Goal: Information Seeking & Learning: Find specific page/section

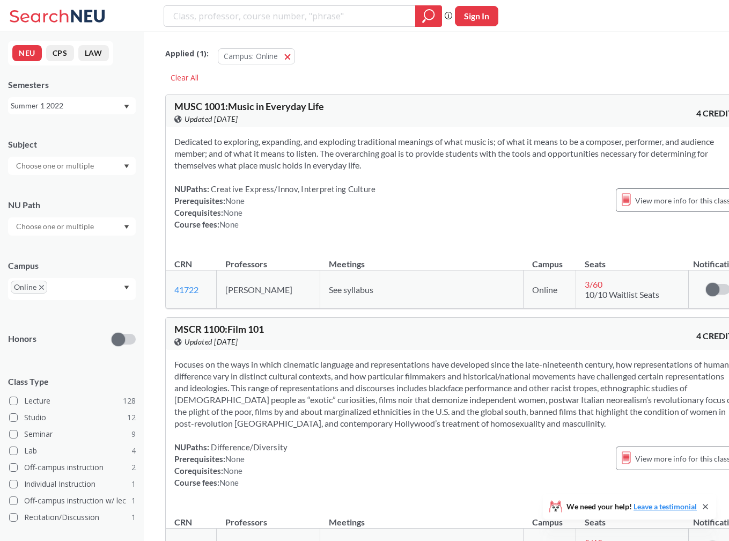
click at [79, 224] on input "text" at bounding box center [56, 226] width 90 height 13
click at [101, 160] on div at bounding box center [72, 166] width 128 height 18
click at [95, 121] on div "NEU CPS LAW Semesters Summer 1 2022 Subject COMM ( 21 ) Communication Studies C…" at bounding box center [72, 286] width 144 height 509
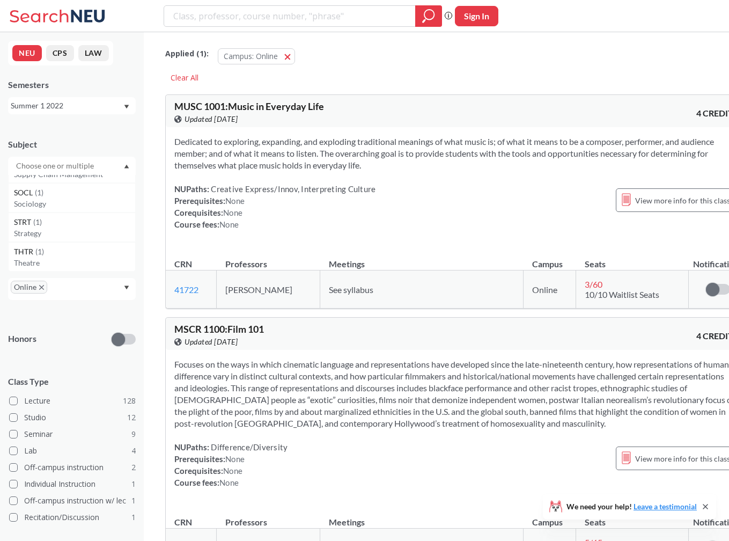
scroll to position [0, 0]
click at [101, 104] on div "Summer 1 2022" at bounding box center [67, 106] width 112 height 12
click at [112, 77] on div "NEU CPS LAW Semesters Summer 1 2022 Subject NU Path Campus Online Honors Class …" at bounding box center [72, 286] width 144 height 509
click at [268, 16] on input "search" at bounding box center [290, 16] width 236 height 18
type input "selectives"
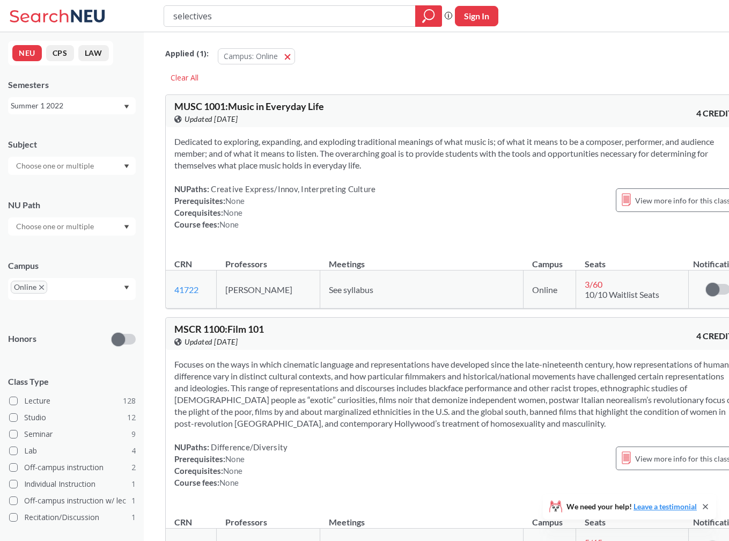
drag, startPoint x: 236, startPoint y: 19, endPoint x: 146, endPoint y: 13, distance: 90.4
click at [147, 14] on div "selectives Phrase search guarantees the exact search appears in the results. Ex…" at bounding box center [364, 16] width 729 height 32
type input "afrs1270"
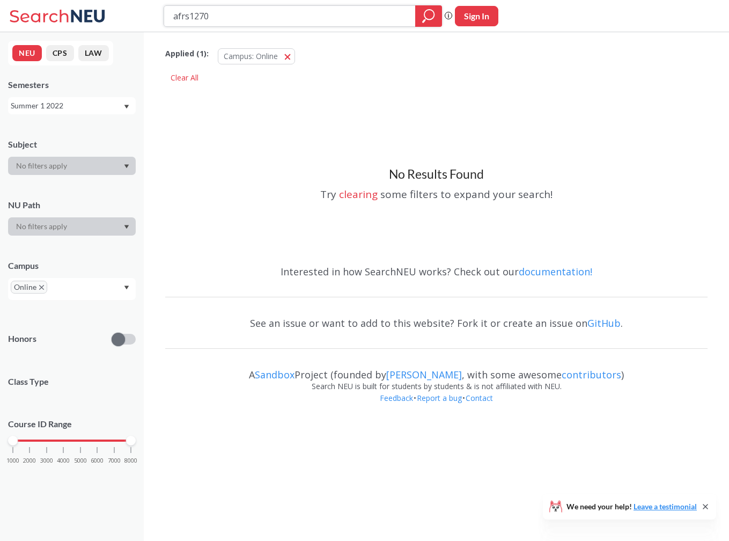
click at [184, 19] on input "afrs1270" at bounding box center [290, 16] width 236 height 18
type input "afcs1270"
click at [427, 18] on icon "magnifying glass" at bounding box center [428, 16] width 13 height 15
click at [291, 17] on input "afcs1270" at bounding box center [290, 16] width 236 height 18
type input "afcs"
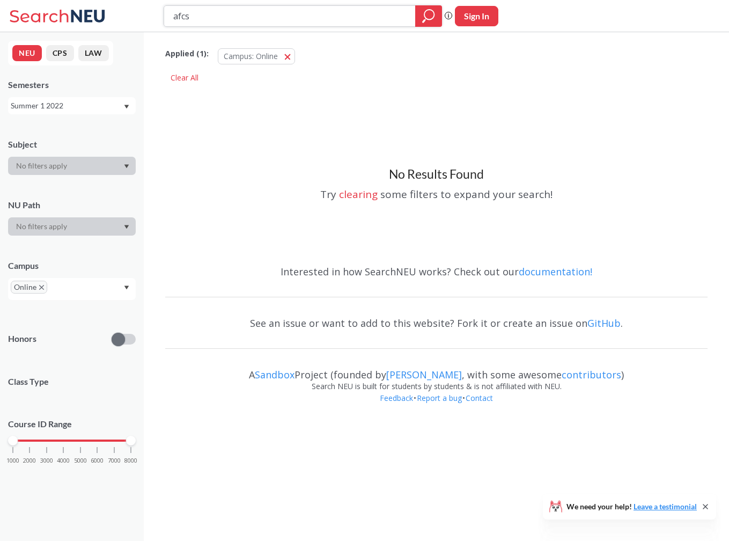
click at [424, 18] on icon "magnifying glass" at bounding box center [428, 16] width 13 height 15
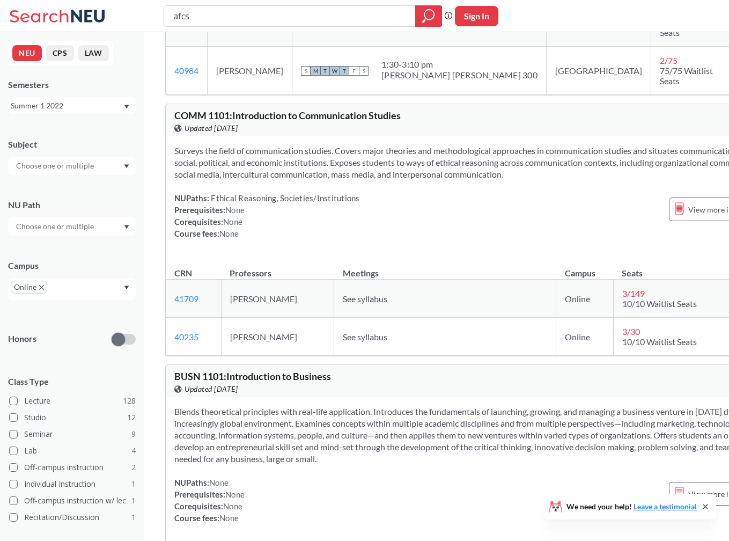
scroll to position [2047, 0]
click at [82, 96] on div "Semesters Summer 1 2022" at bounding box center [72, 96] width 128 height 35
click at [82, 105] on div "Summer 1 2022" at bounding box center [67, 106] width 112 height 12
click at [79, 127] on div "Fall 2025" at bounding box center [74, 129] width 121 height 12
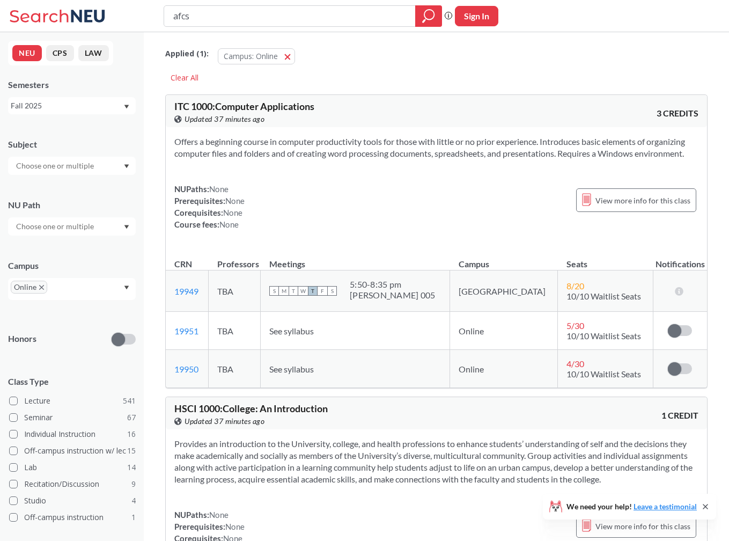
click at [293, 20] on input "afcs" at bounding box center [290, 16] width 236 height 18
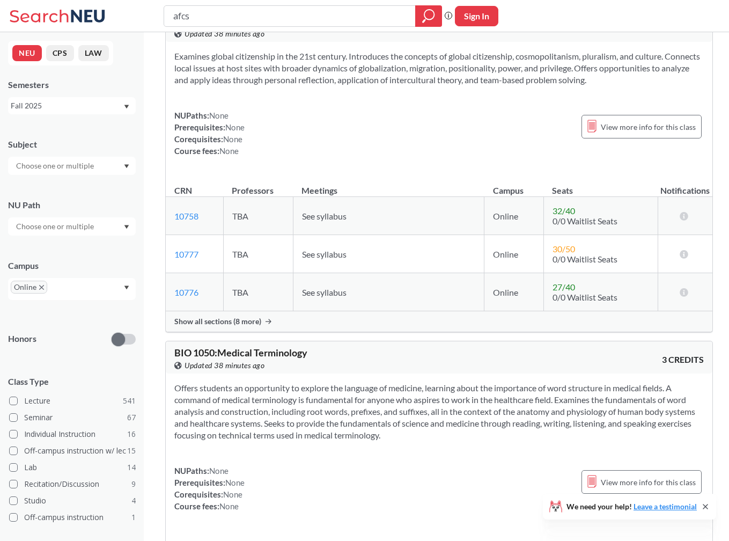
scroll to position [2562, 0]
